Goal: Navigation & Orientation: Find specific page/section

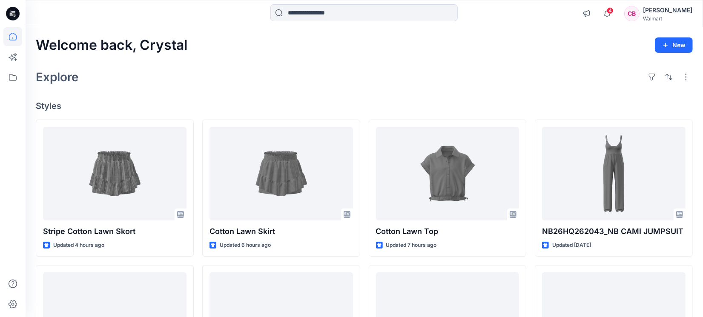
click at [614, 12] on span "4" at bounding box center [610, 10] width 7 height 7
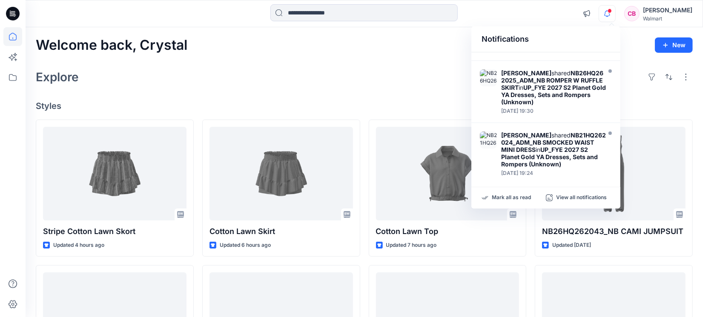
scroll to position [266, 0]
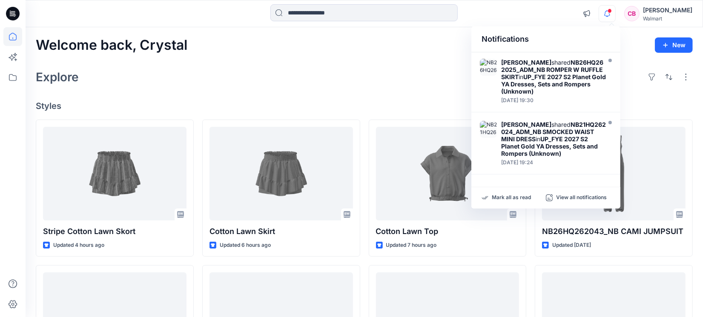
click at [250, 72] on div "Explore" at bounding box center [364, 77] width 657 height 20
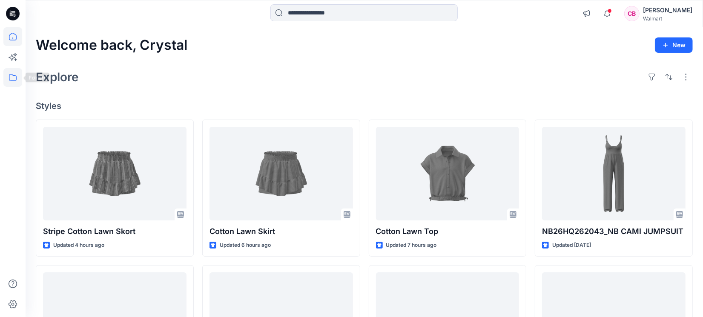
click at [14, 85] on icon at bounding box center [12, 77] width 19 height 19
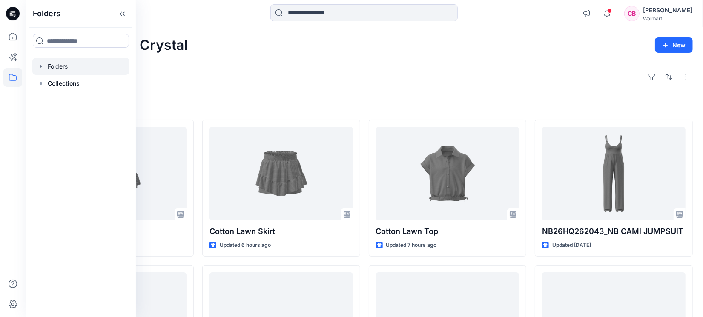
click at [73, 66] on div at bounding box center [80, 66] width 97 height 17
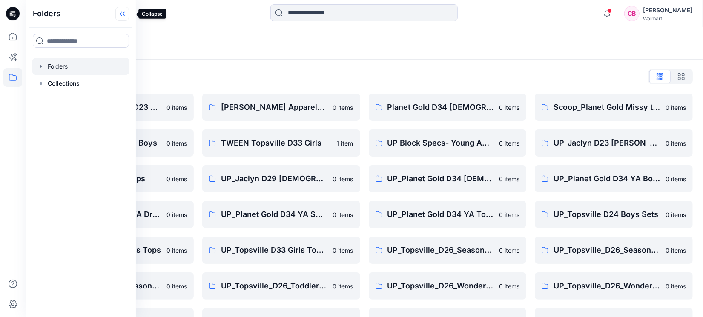
click at [129, 10] on icon at bounding box center [122, 14] width 14 height 14
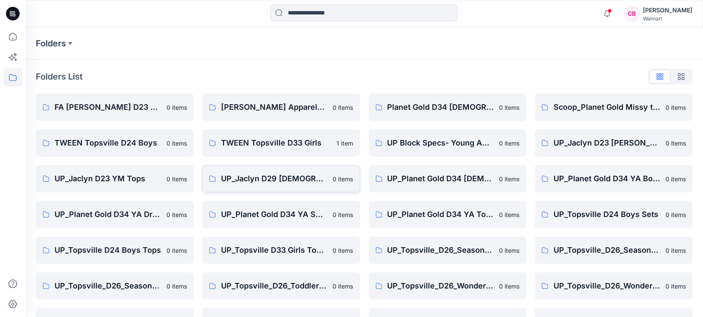
click at [303, 180] on p "UP_Jaclyn D29 [DEMOGRAPHIC_DATA] Sleep" at bounding box center [274, 179] width 107 height 12
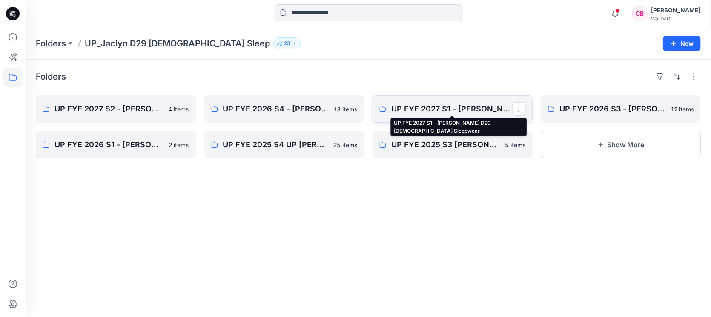
click at [459, 107] on p "UP FYE 2027 S1 - [PERSON_NAME] D29 [DEMOGRAPHIC_DATA] Sleepwear" at bounding box center [452, 109] width 121 height 12
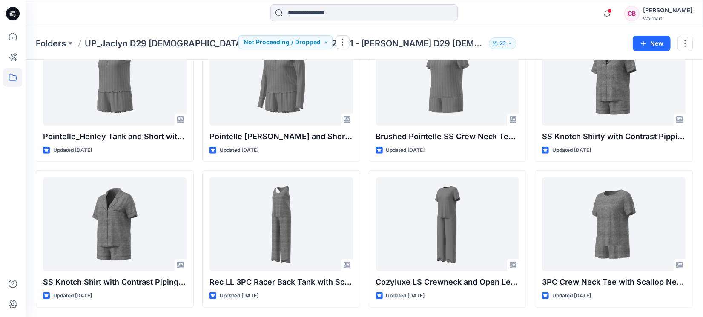
scroll to position [57, 0]
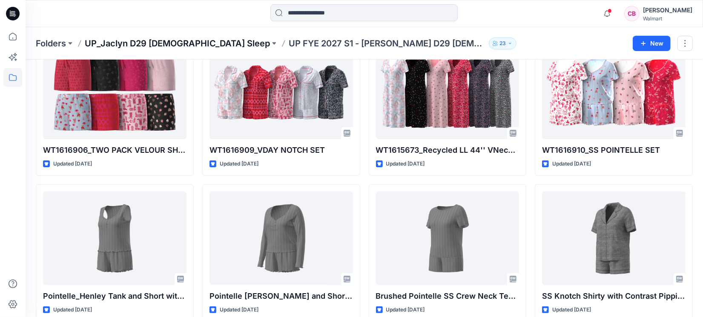
click at [183, 39] on p "UP_Jaclyn D29 [DEMOGRAPHIC_DATA] Sleep" at bounding box center [177, 43] width 185 height 12
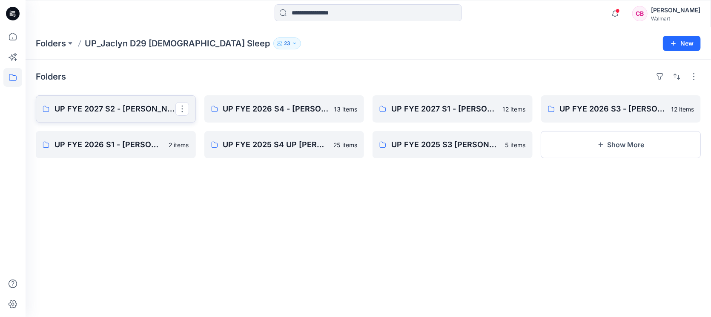
click at [124, 110] on p "UP FYE 2027 S2 - [PERSON_NAME] D29 [DEMOGRAPHIC_DATA] Sleepwear" at bounding box center [115, 109] width 121 height 12
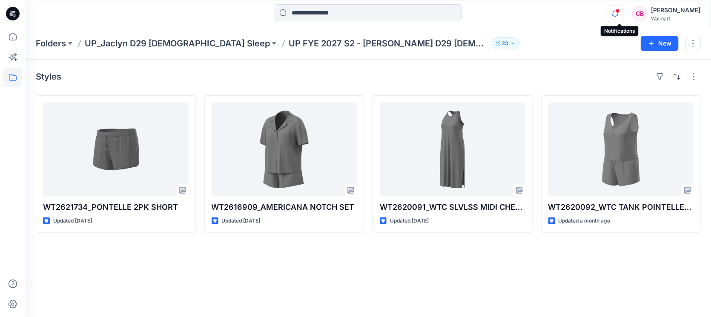
click at [618, 11] on icon "button" at bounding box center [616, 13] width 16 height 17
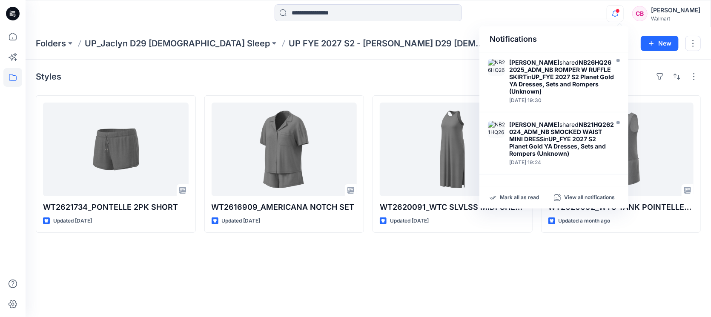
click at [620, 11] on span at bounding box center [618, 11] width 4 height 5
